Goal: Information Seeking & Learning: Check status

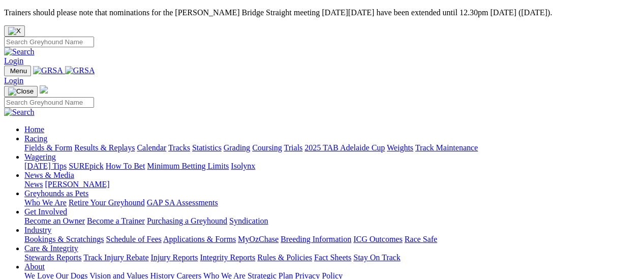
click at [106, 143] on link "Results & Replays" at bounding box center [104, 147] width 60 height 9
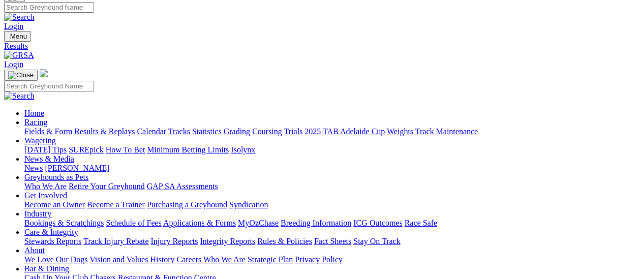
scroll to position [51, 0]
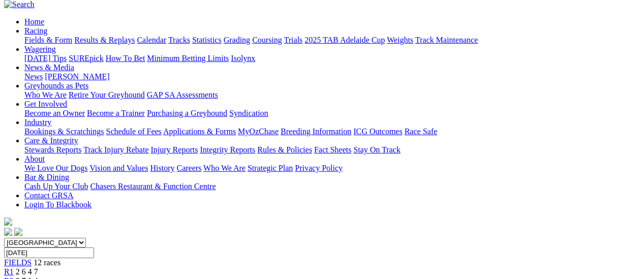
scroll to position [102, 0]
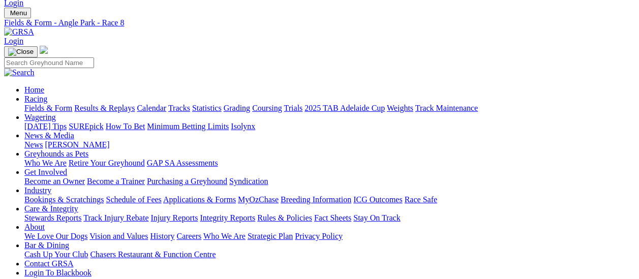
scroll to position [51, 0]
